Goal: Navigation & Orientation: Find specific page/section

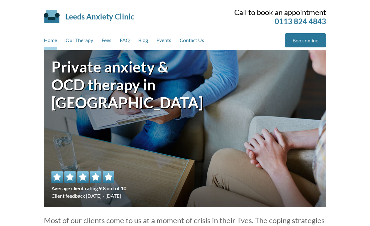
click at [110, 39] on link "Fees" at bounding box center [107, 41] width 10 height 17
click at [310, 41] on link "Book online" at bounding box center [305, 40] width 41 height 14
click at [79, 41] on link "Our Therapy" at bounding box center [79, 41] width 28 height 17
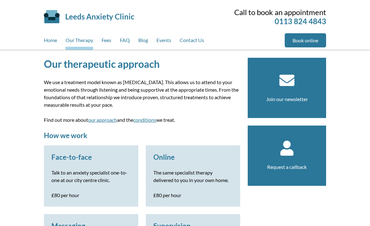
click at [126, 39] on link "FAQ" at bounding box center [125, 41] width 10 height 17
